Goal: Task Accomplishment & Management: Use online tool/utility

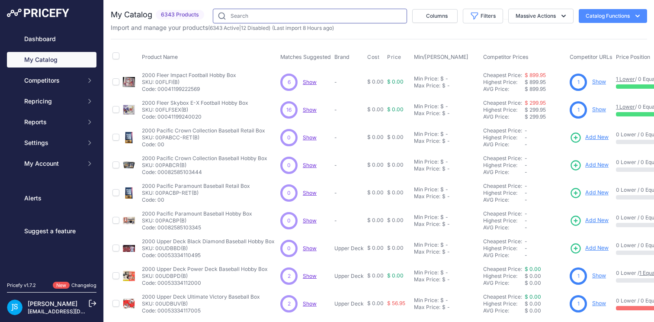
click at [241, 18] on input "text" at bounding box center [310, 16] width 194 height 15
paste input "2024 panini national treasures football"
type input "2024 panini national treasures football"
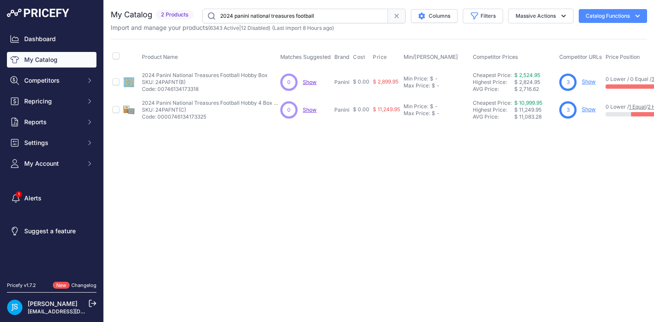
click at [590, 111] on link "Show" at bounding box center [589, 109] width 14 height 6
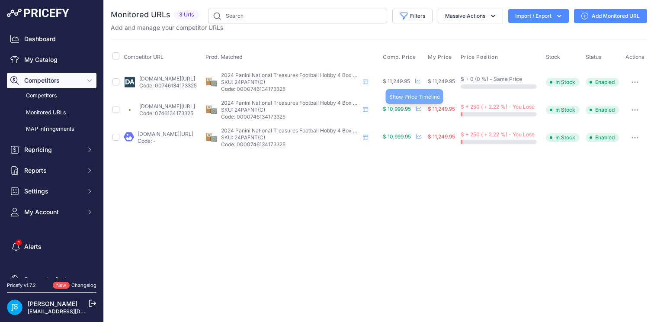
click at [421, 107] on icon at bounding box center [418, 108] width 5 height 5
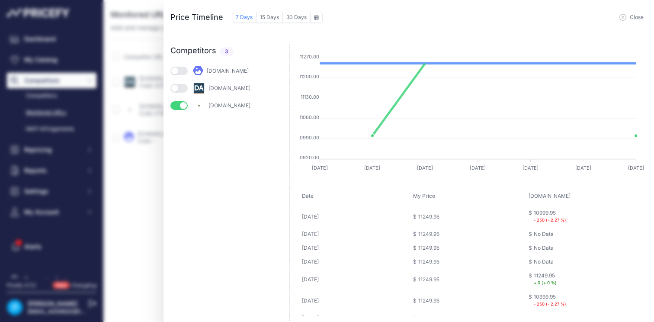
scroll to position [8, 0]
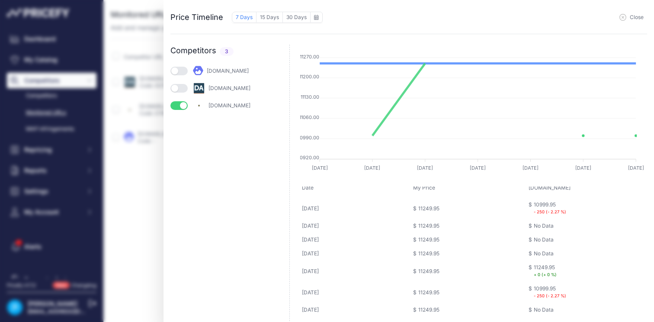
click at [640, 17] on span "Close" at bounding box center [637, 17] width 14 height 7
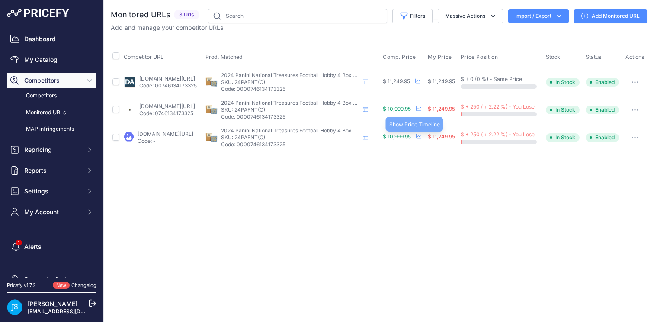
click at [421, 135] on icon at bounding box center [418, 136] width 5 height 5
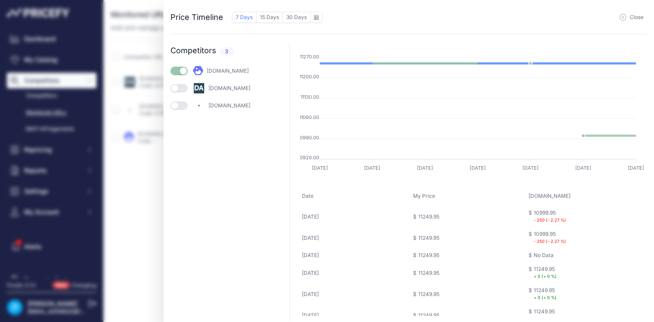
click at [631, 16] on span "Close" at bounding box center [637, 17] width 14 height 7
